Goal: Obtain resource: Obtain resource

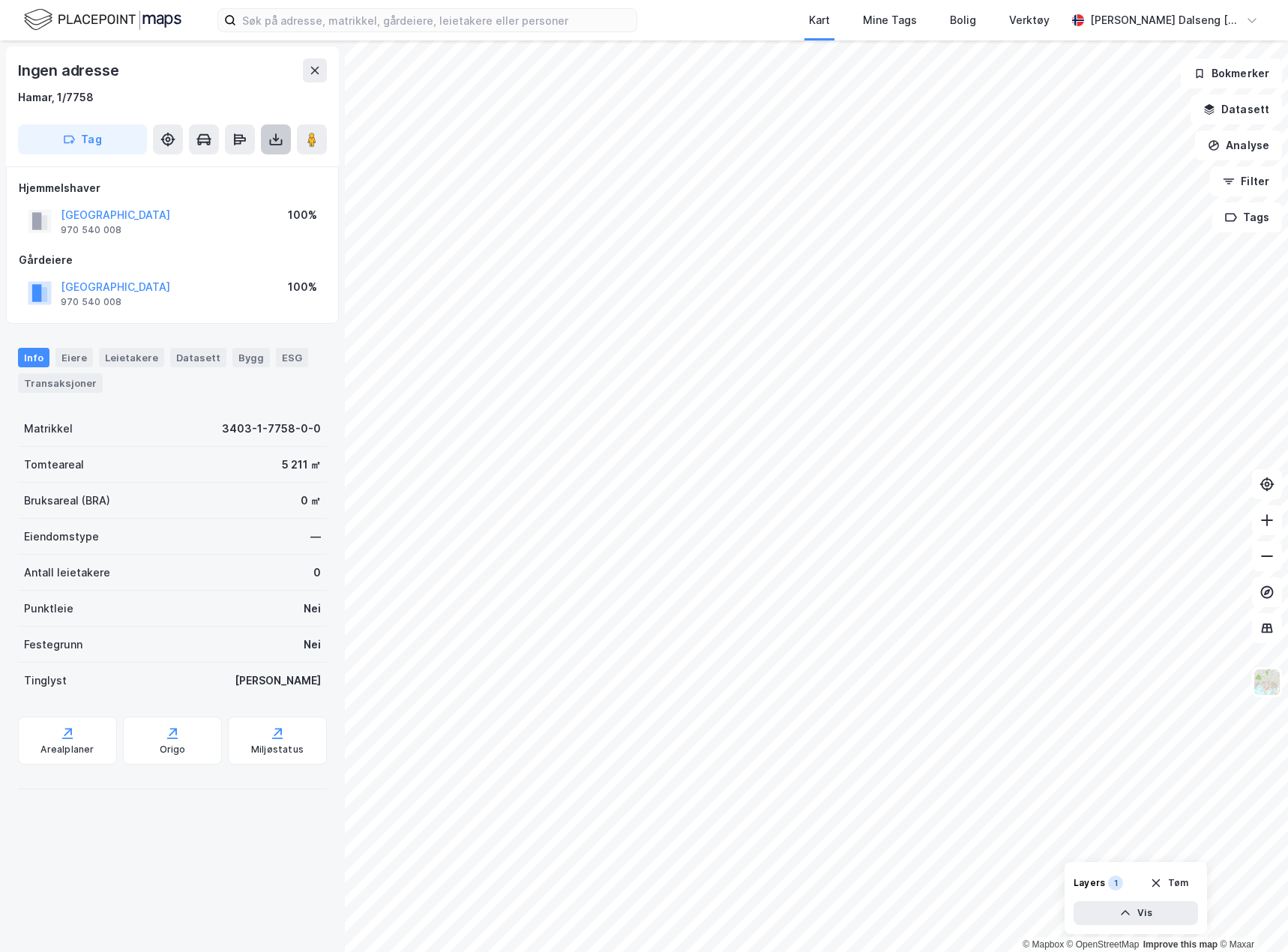
click at [275, 139] on icon at bounding box center [275, 140] width 6 height 3
click at [199, 623] on div "Punktleie Nei" at bounding box center [172, 608] width 309 height 36
click at [82, 728] on div "Arealplaner" at bounding box center [67, 740] width 99 height 48
